Goal: Use online tool/utility: Utilize a website feature to perform a specific function

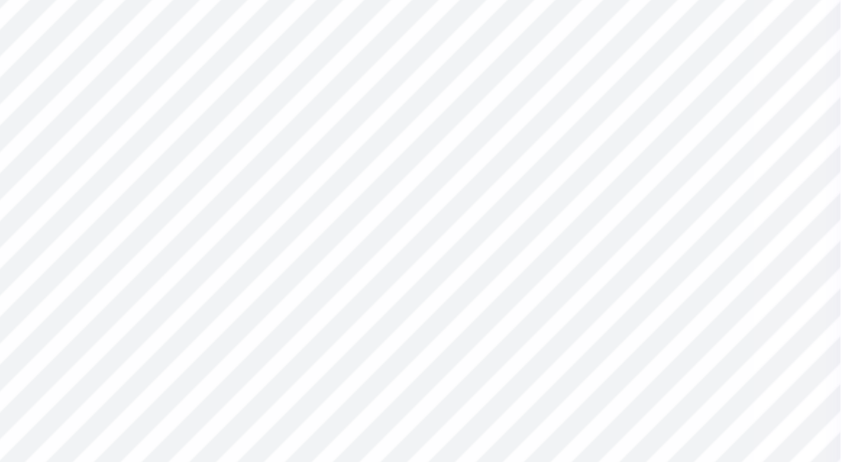
type textarea "x"
type input "0.85"
type input "1.36"
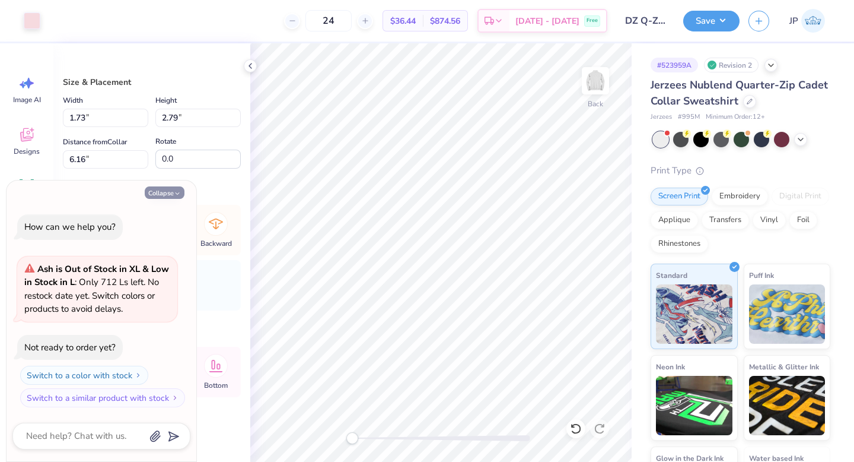
click at [171, 192] on button "Collapse" at bounding box center [165, 192] width 40 height 12
type textarea "x"
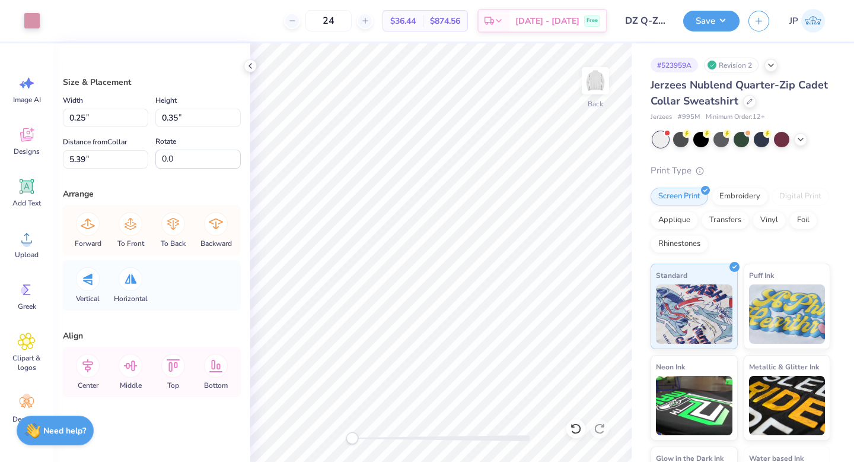
type input "0.25"
type input "0.35"
type input "5.39"
type input "0.20"
type input "0.33"
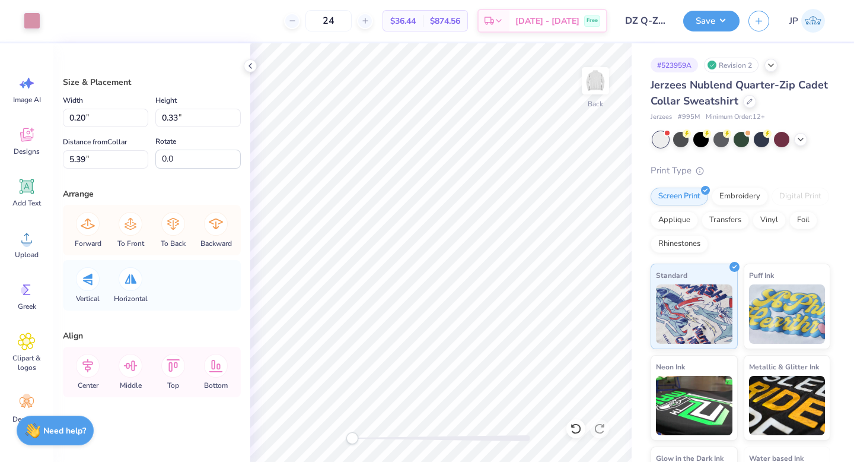
type input "5.40"
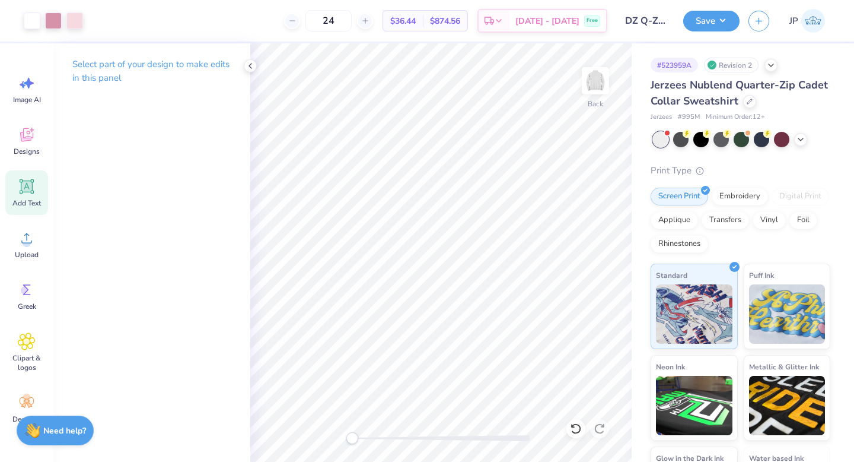
click at [25, 187] on icon at bounding box center [27, 186] width 14 height 14
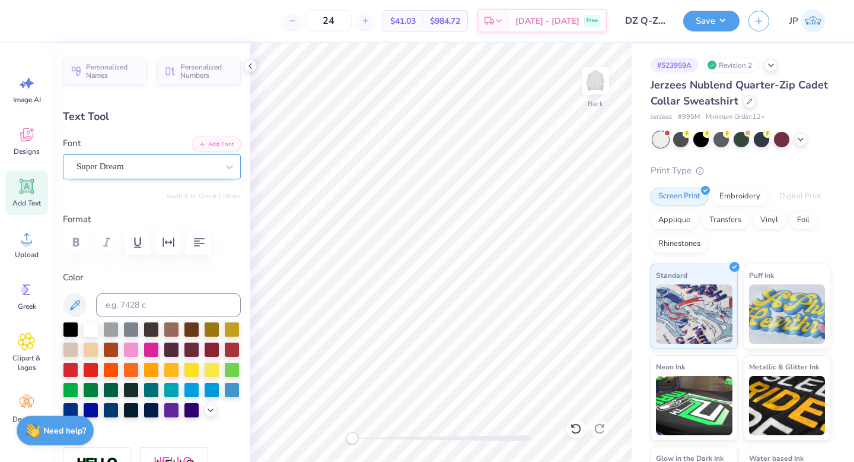
click at [98, 169] on div "Super Dream" at bounding box center [147, 166] width 144 height 18
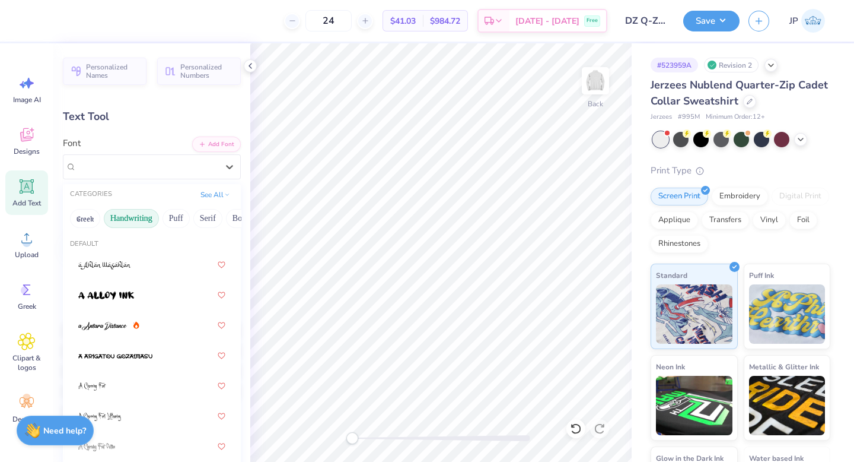
click at [145, 223] on button "Handwriting" at bounding box center [131, 218] width 55 height 19
click at [174, 222] on button "Puff" at bounding box center [176, 218] width 27 height 19
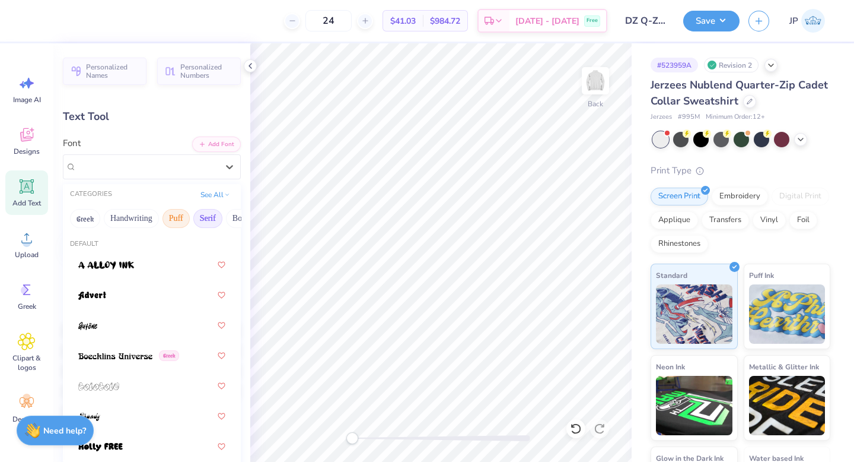
click at [200, 220] on button "Serif" at bounding box center [207, 218] width 29 height 19
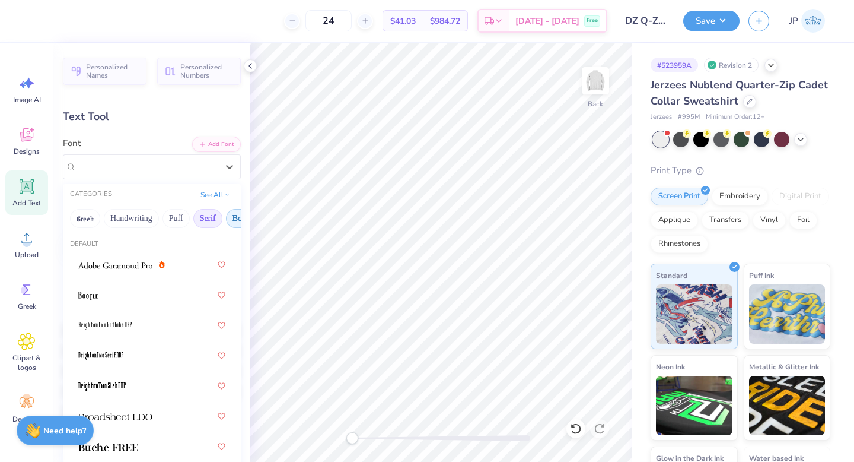
click at [232, 221] on button "Bold" at bounding box center [240, 218] width 29 height 19
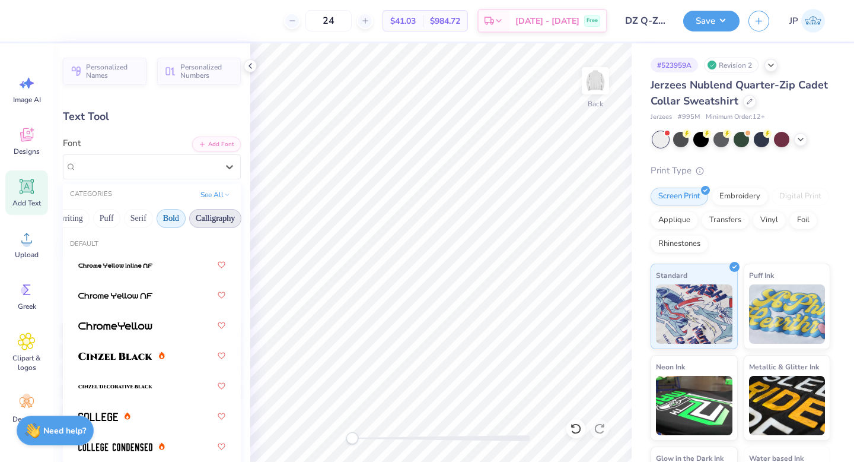
scroll to position [0, 70]
click at [211, 214] on button "Calligraphy" at bounding box center [215, 218] width 52 height 19
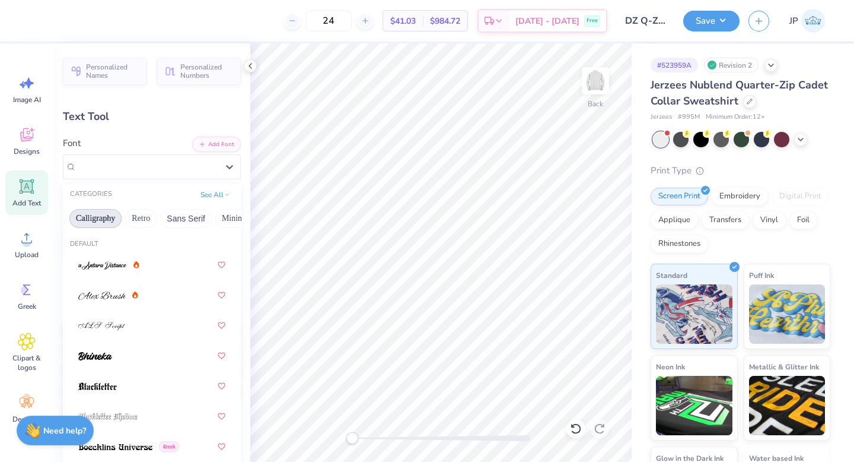
scroll to position [0, 199]
click at [180, 219] on button "Sans Serif" at bounding box center [177, 218] width 52 height 19
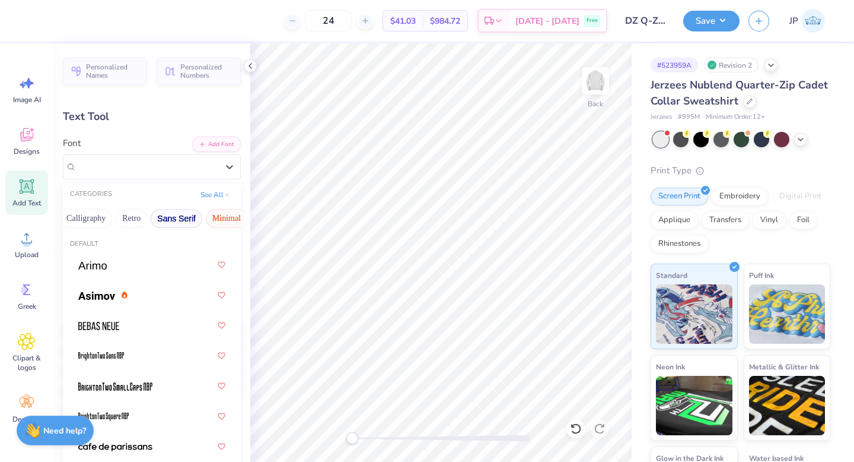
click at [234, 213] on button "Minimal" at bounding box center [227, 218] width 42 height 19
click at [134, 227] on button "Retro" at bounding box center [131, 218] width 31 height 19
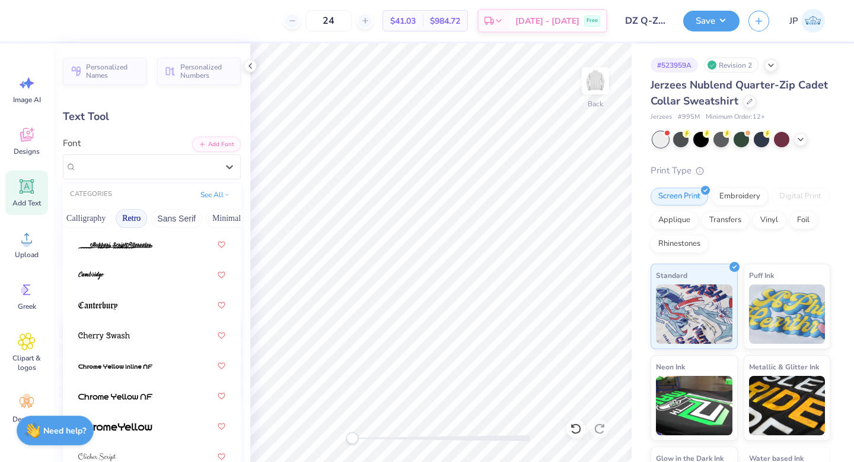
scroll to position [449, 0]
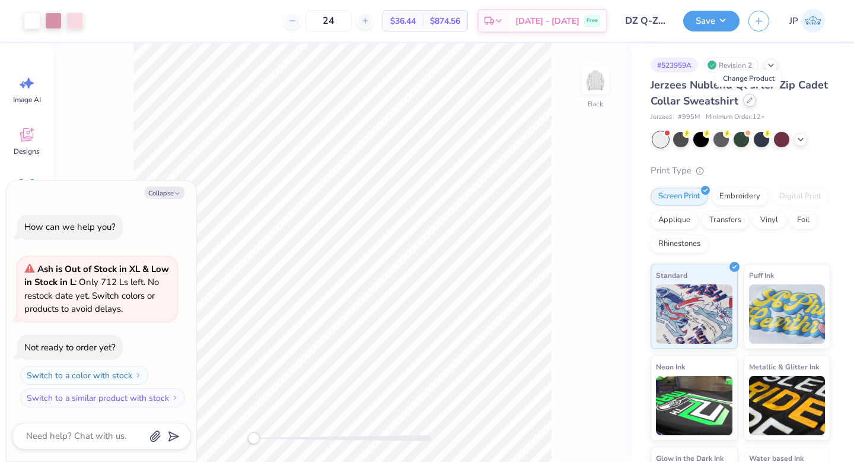
click at [747, 101] on icon at bounding box center [750, 100] width 6 height 6
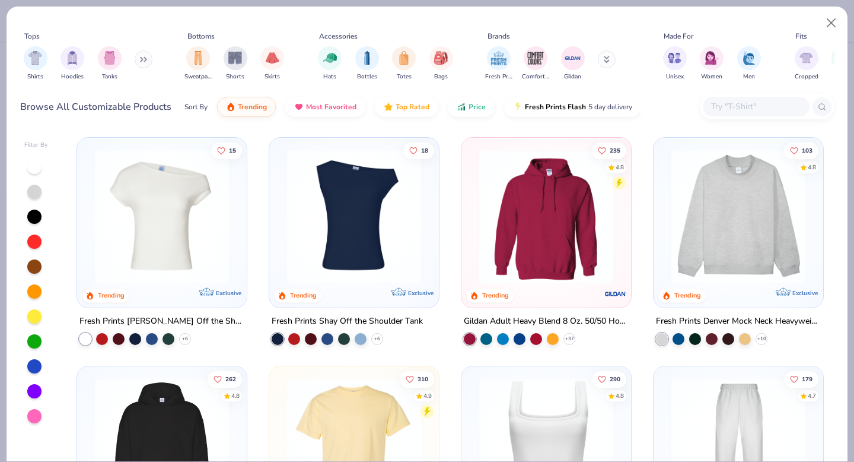
type textarea "x"
click at [140, 58] on button at bounding box center [144, 59] width 18 height 18
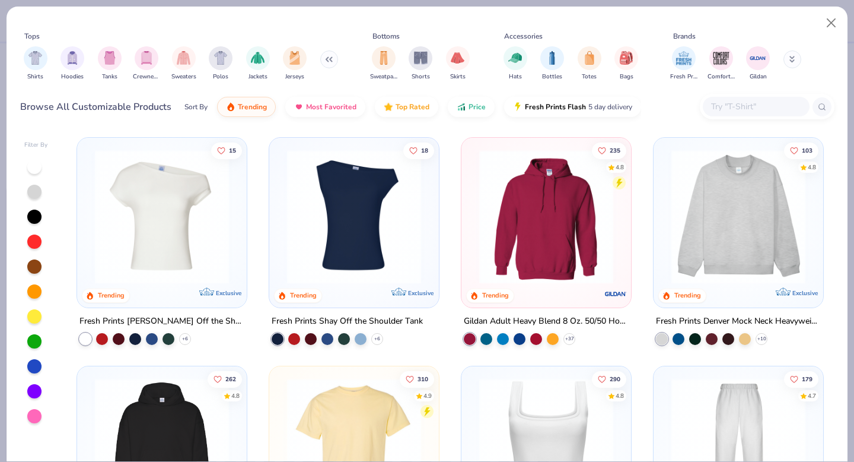
click at [740, 111] on input "text" at bounding box center [755, 107] width 91 height 14
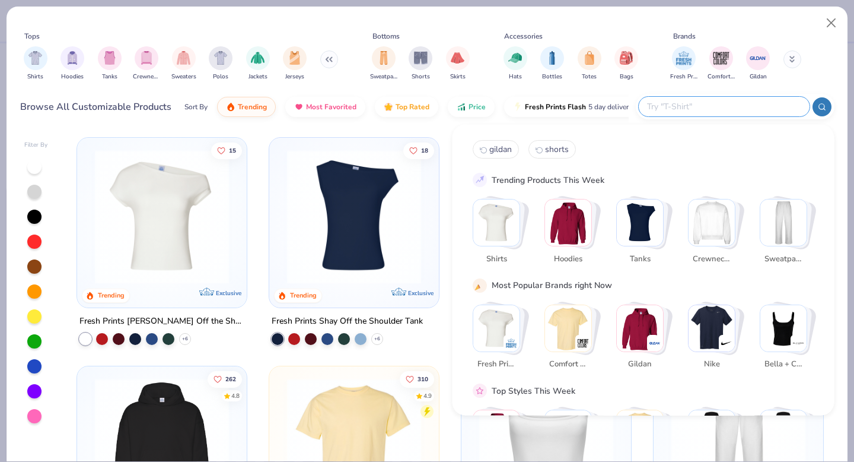
type input "s"
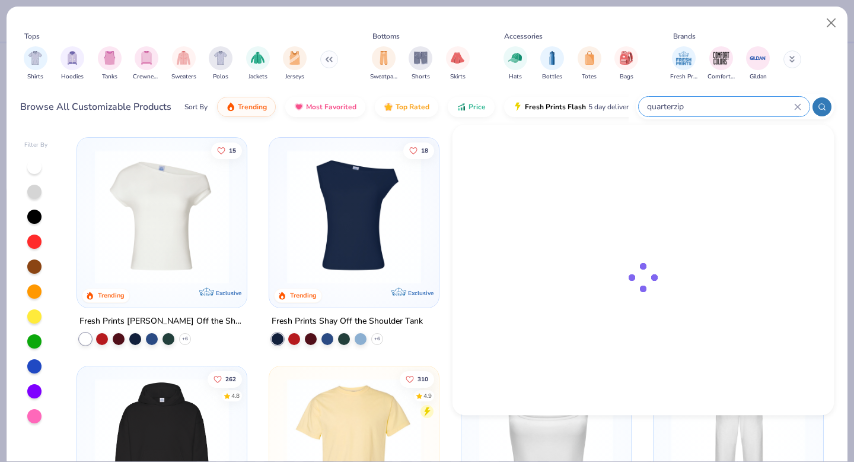
type input "quarterzip"
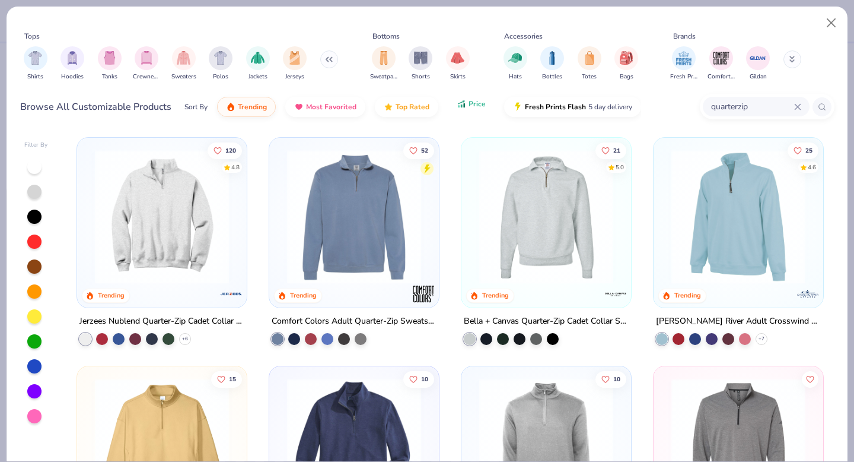
click at [467, 114] on button "Price" at bounding box center [471, 104] width 47 height 20
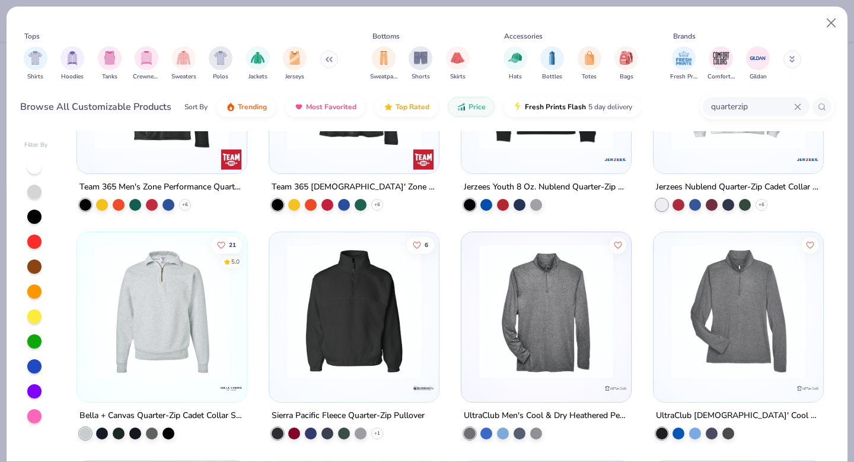
scroll to position [136, 0]
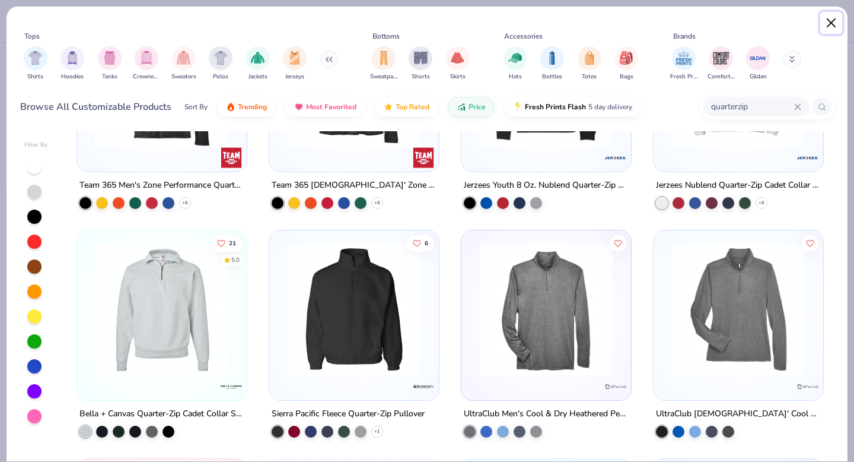
click at [834, 23] on button "Close" at bounding box center [832, 23] width 23 height 23
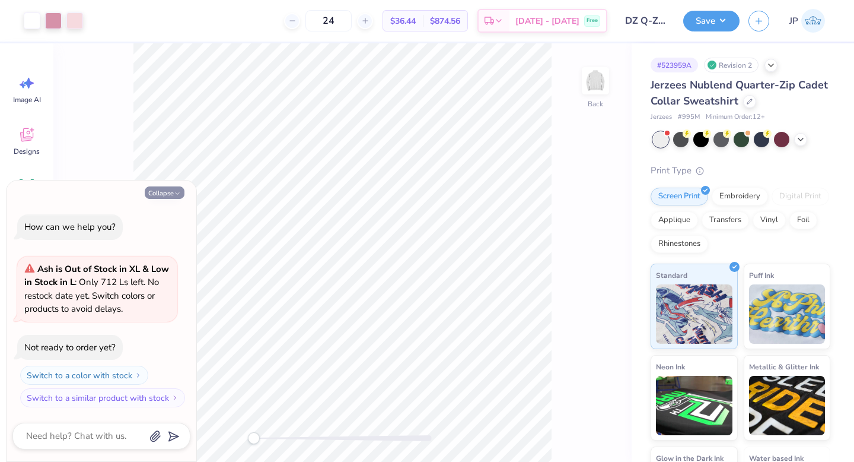
click at [179, 189] on button "Collapse" at bounding box center [165, 192] width 40 height 12
type textarea "x"
